Goal: Information Seeking & Learning: Learn about a topic

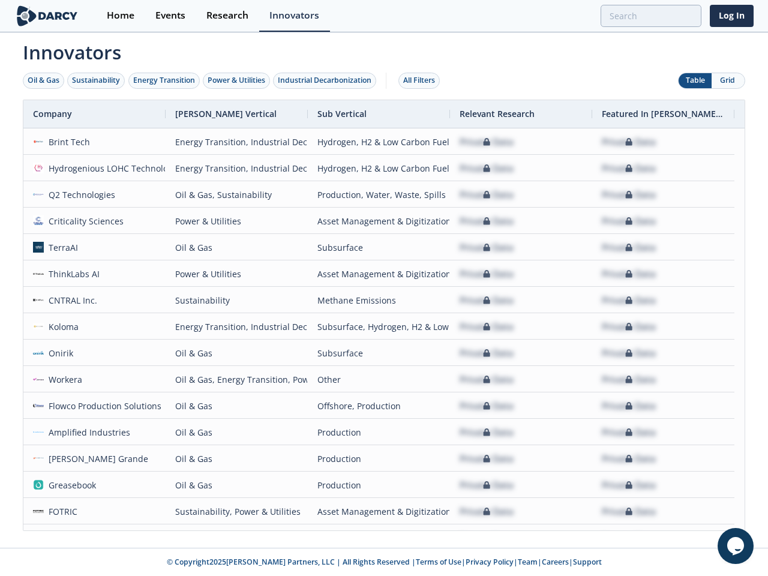
click at [44, 80] on div "Oil & Gas" at bounding box center [44, 80] width 32 height 11
click at [97, 80] on div "Sustainability" at bounding box center [96, 80] width 48 height 11
click at [164, 80] on div "Energy Transition" at bounding box center [164, 80] width 62 height 11
click at [237, 80] on div "Power & Utilities" at bounding box center [236, 80] width 58 height 11
click at [327, 80] on div "Industrial Decarbonization" at bounding box center [325, 80] width 94 height 11
